Goal: Check status: Check status

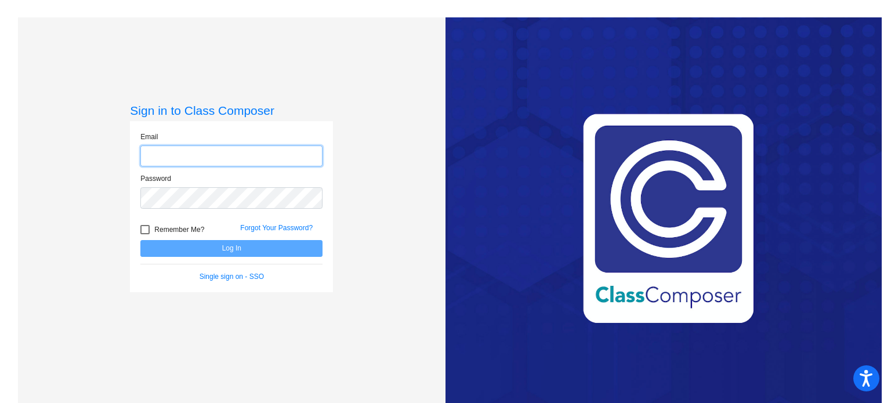
type input "[EMAIL_ADDRESS][DOMAIN_NAME]"
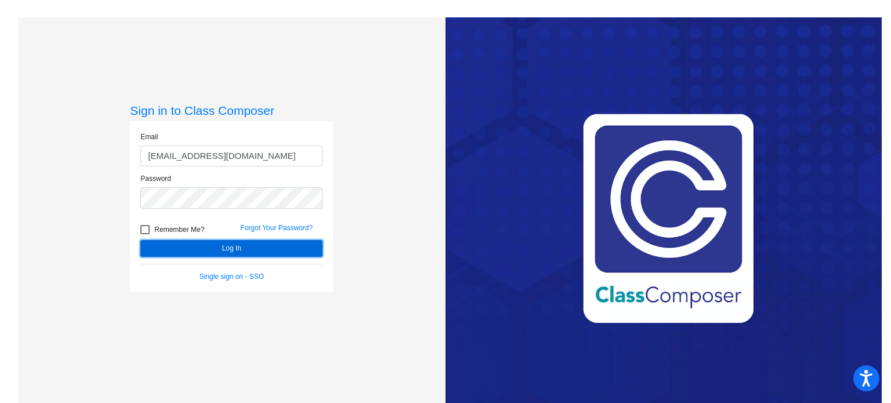
click at [229, 245] on button "Log In" at bounding box center [231, 248] width 182 height 17
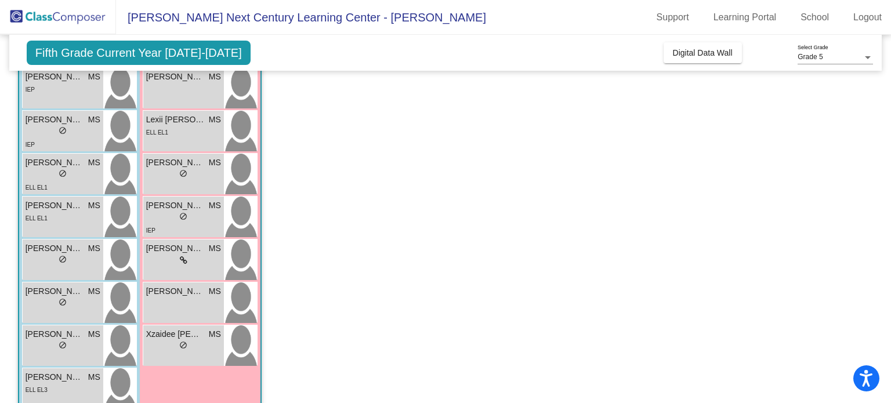
scroll to position [315, 0]
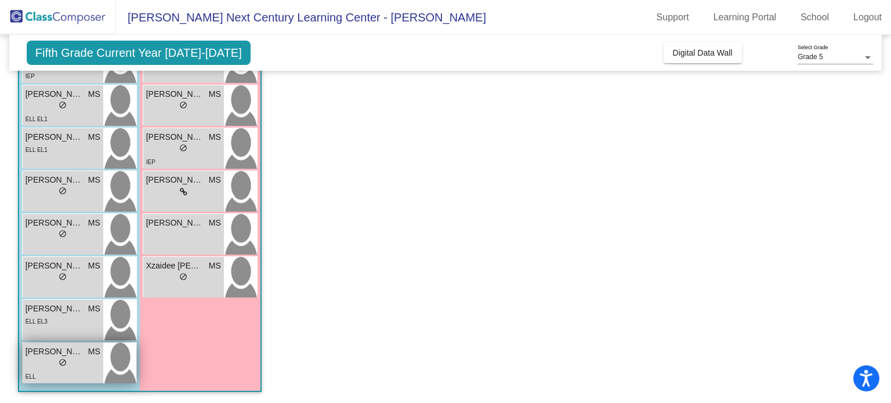
click at [77, 352] on span "[PERSON_NAME]" at bounding box center [55, 352] width 58 height 12
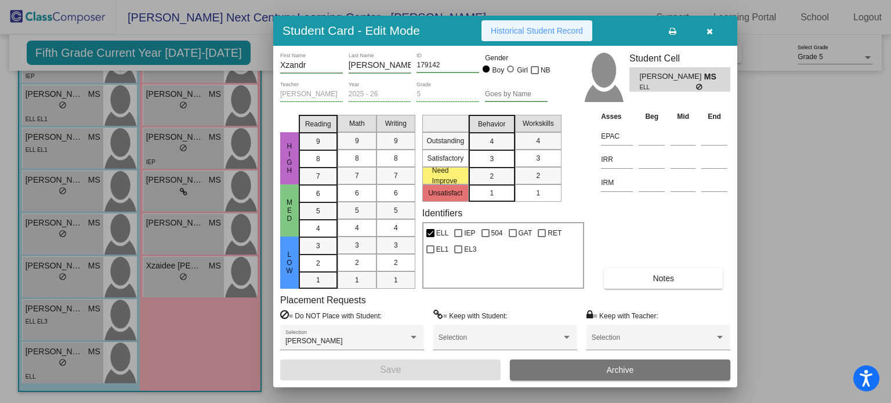
click at [526, 25] on button "Historical Student Record" at bounding box center [536, 30] width 111 height 21
click at [710, 32] on icon "button" at bounding box center [709, 31] width 6 height 8
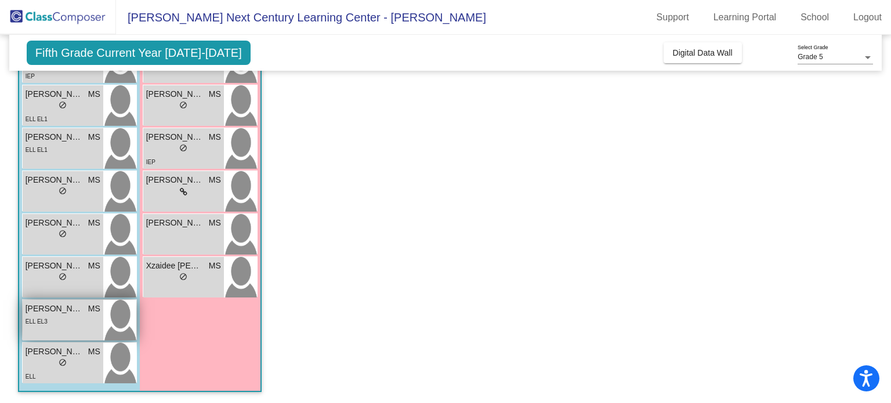
click at [41, 311] on span "[PERSON_NAME]" at bounding box center [55, 309] width 58 height 12
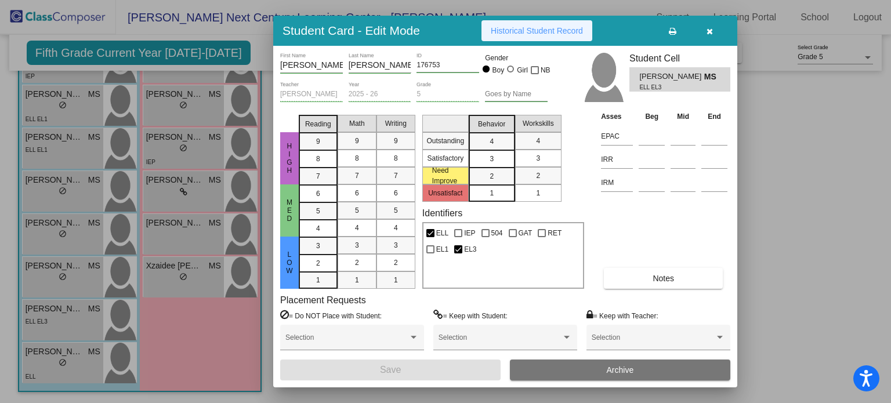
click at [542, 29] on span "Historical Student Record" at bounding box center [536, 30] width 92 height 9
click at [707, 30] on icon "button" at bounding box center [709, 31] width 6 height 8
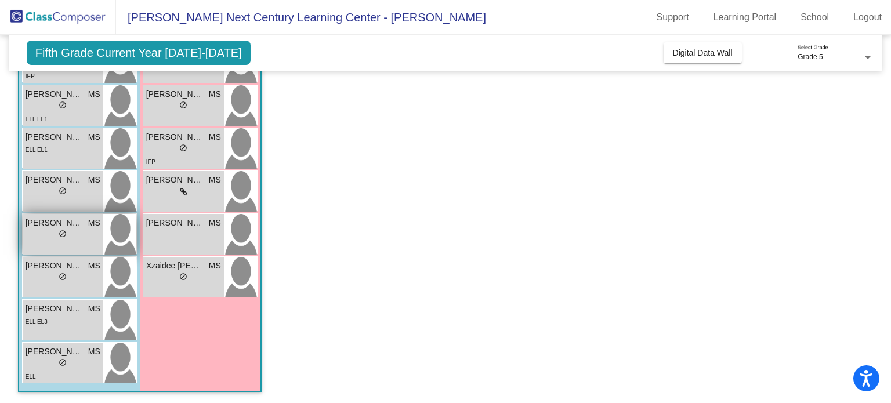
click at [53, 224] on span "[PERSON_NAME]" at bounding box center [55, 223] width 58 height 12
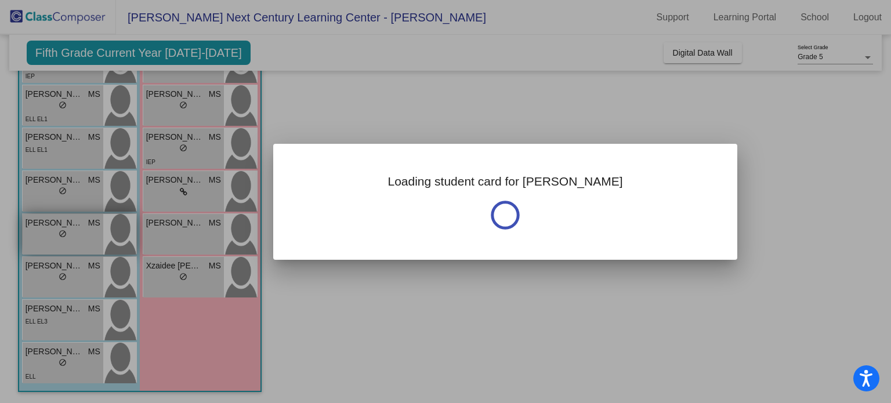
click at [53, 224] on div at bounding box center [445, 201] width 891 height 403
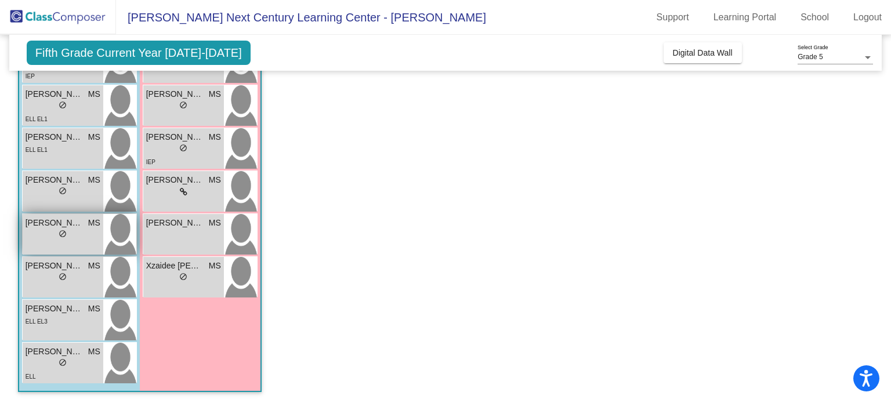
click at [53, 224] on span "[PERSON_NAME]" at bounding box center [55, 223] width 58 height 12
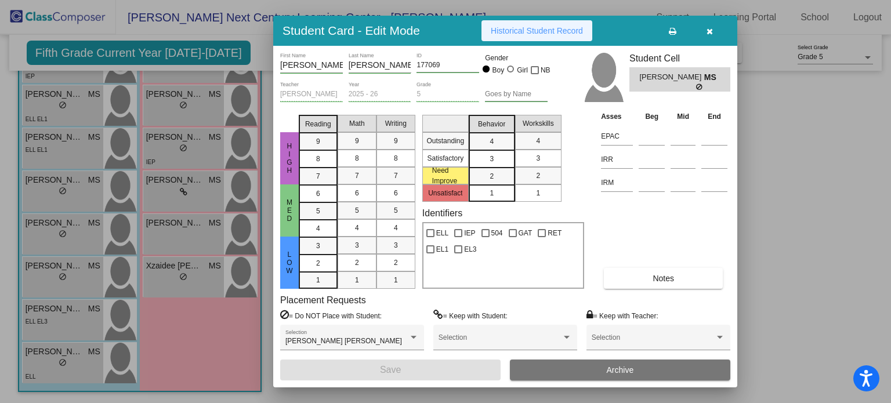
click at [544, 31] on span "Historical Student Record" at bounding box center [536, 30] width 92 height 9
click at [710, 27] on icon "button" at bounding box center [709, 31] width 6 height 8
